Goal: Task Accomplishment & Management: Use online tool/utility

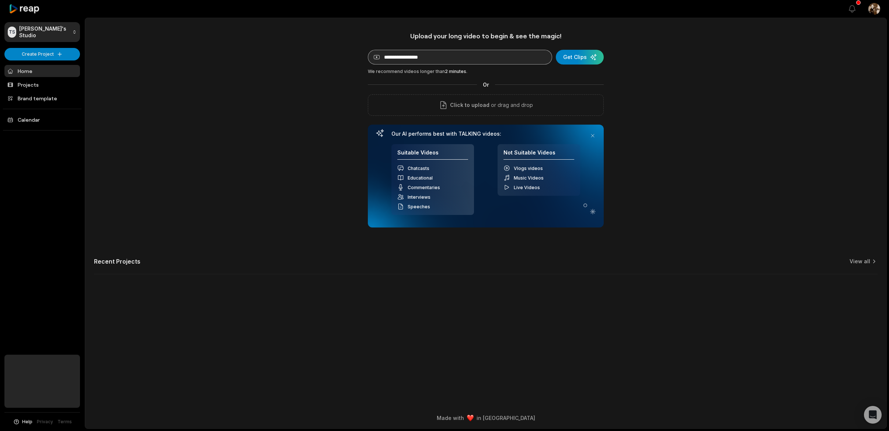
click at [441, 59] on input at bounding box center [460, 57] width 184 height 15
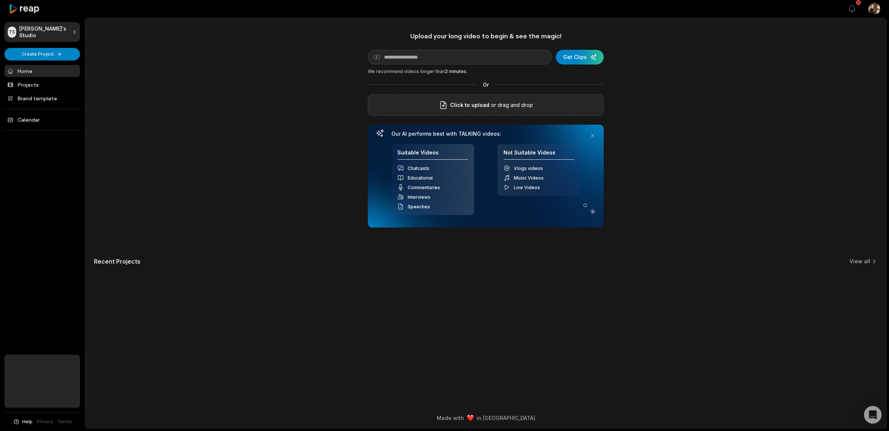
click at [446, 105] on icon at bounding box center [443, 105] width 9 height 9
click at [0, 0] on input "Click to upload" at bounding box center [0, 0] width 0 height 0
click at [874, 9] on html "TS Tom's Studio Create Project Home Projects Brand template Calendar Help Priva…" at bounding box center [444, 215] width 889 height 431
click at [731, 108] on html "TS Tom's Studio Create Project Home Projects Brand template Calendar Help Priva…" at bounding box center [444, 215] width 889 height 431
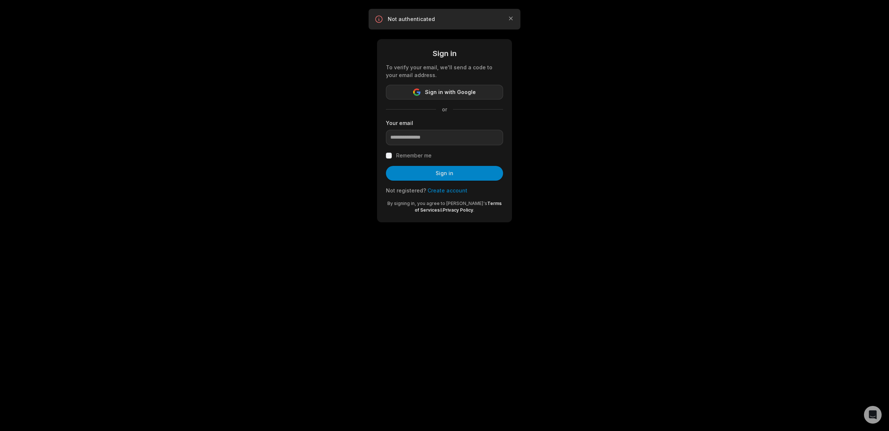
click at [458, 91] on span "Sign in with Google" at bounding box center [450, 92] width 51 height 9
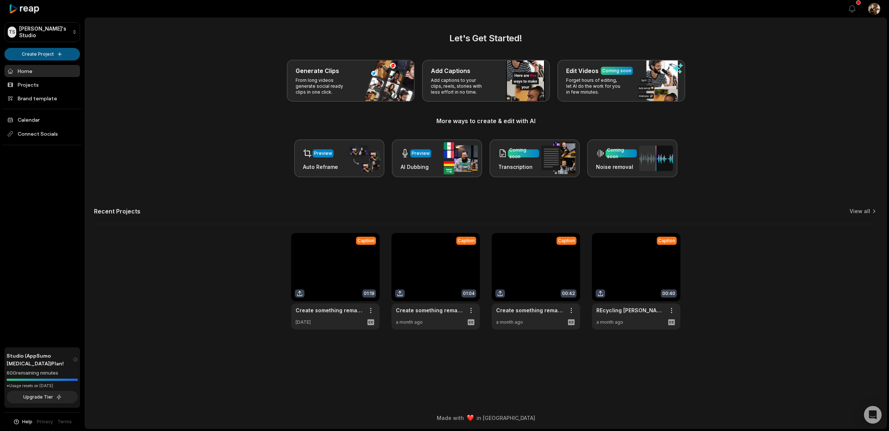
click at [34, 55] on html "TS Tom's Studio Create Project Home Projects Brand template Calendar Connect So…" at bounding box center [444, 215] width 889 height 431
click at [317, 87] on html "TS Tom's Studio Create Project Home Projects Brand template Calendar Connect So…" at bounding box center [444, 215] width 889 height 431
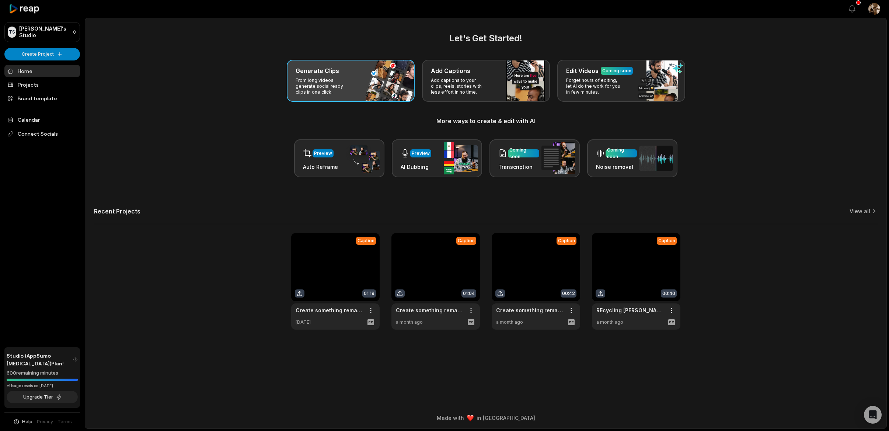
click at [328, 84] on p "From long videos generate social ready clips in one click." at bounding box center [324, 86] width 57 height 18
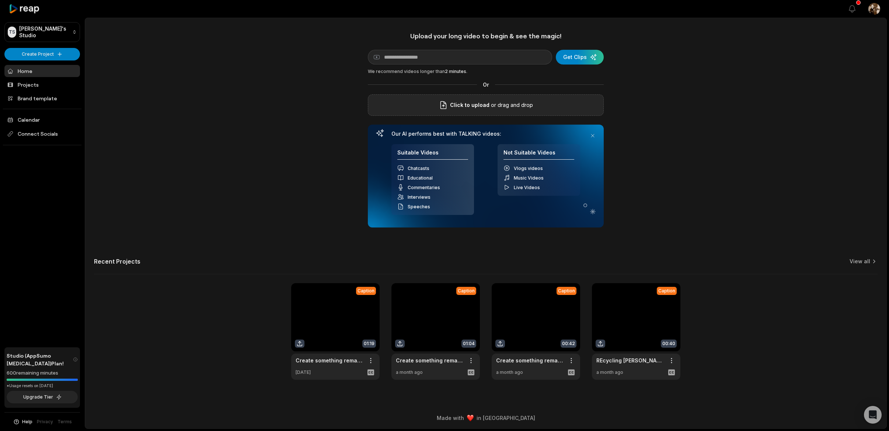
click at [496, 106] on p "or drag and drop" at bounding box center [510, 105] width 43 height 9
